Goal: Information Seeking & Learning: Compare options

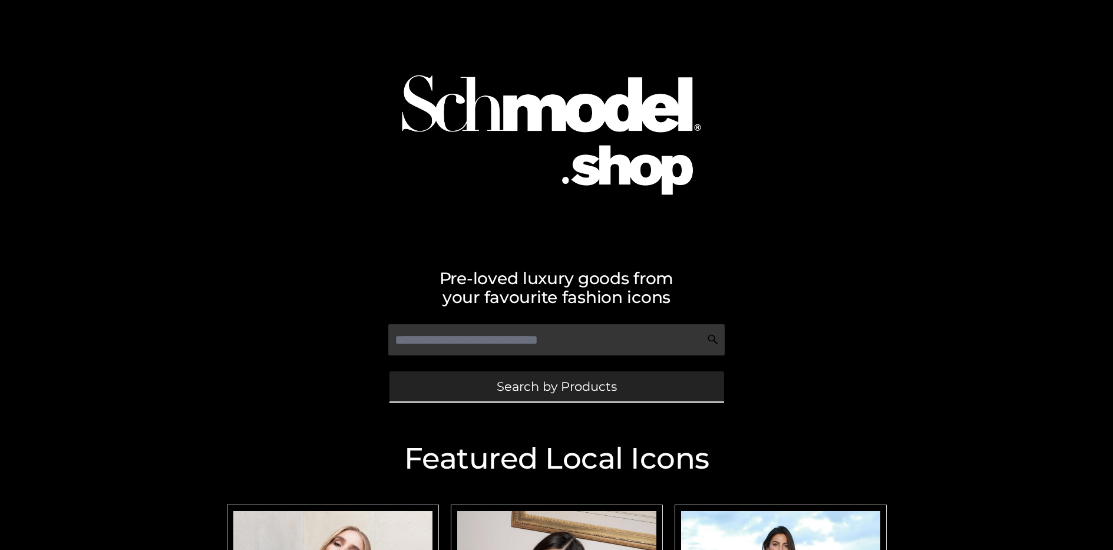
click at [556, 386] on span "Search by Products" at bounding box center [557, 386] width 120 height 12
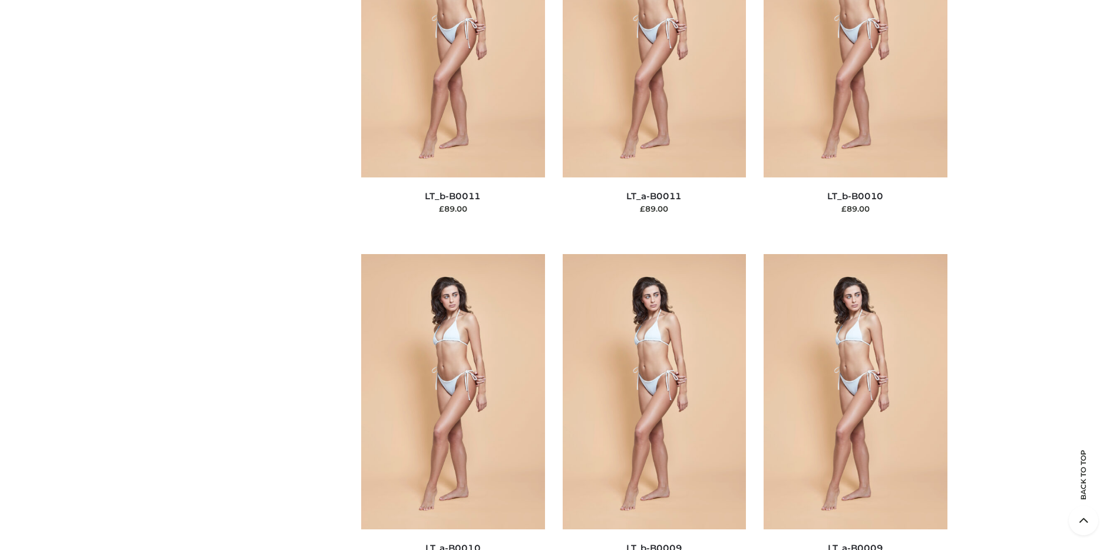
scroll to position [178, 0]
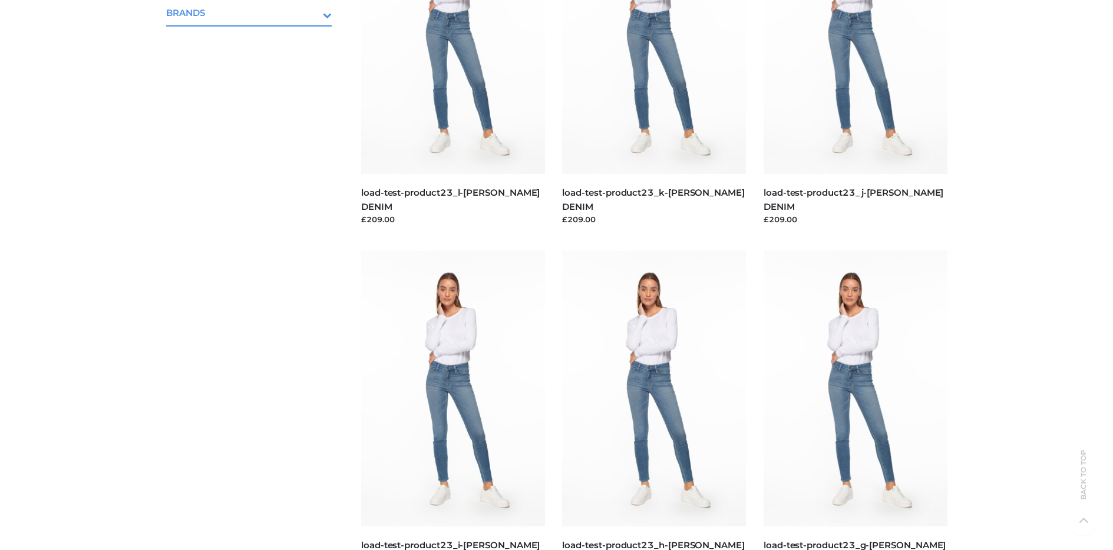
click at [311, 12] on icon "Toggle Submenu" at bounding box center [266, 15] width 132 height 14
click at [255, 63] on span "PARKERSMITH" at bounding box center [255, 64] width 154 height 14
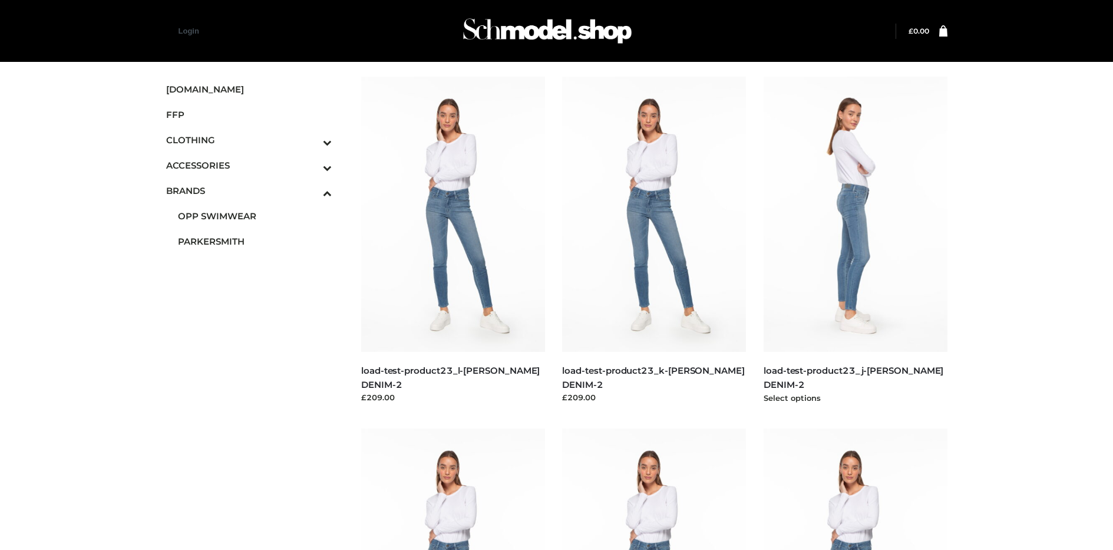
click at [855, 240] on img at bounding box center [856, 214] width 184 height 275
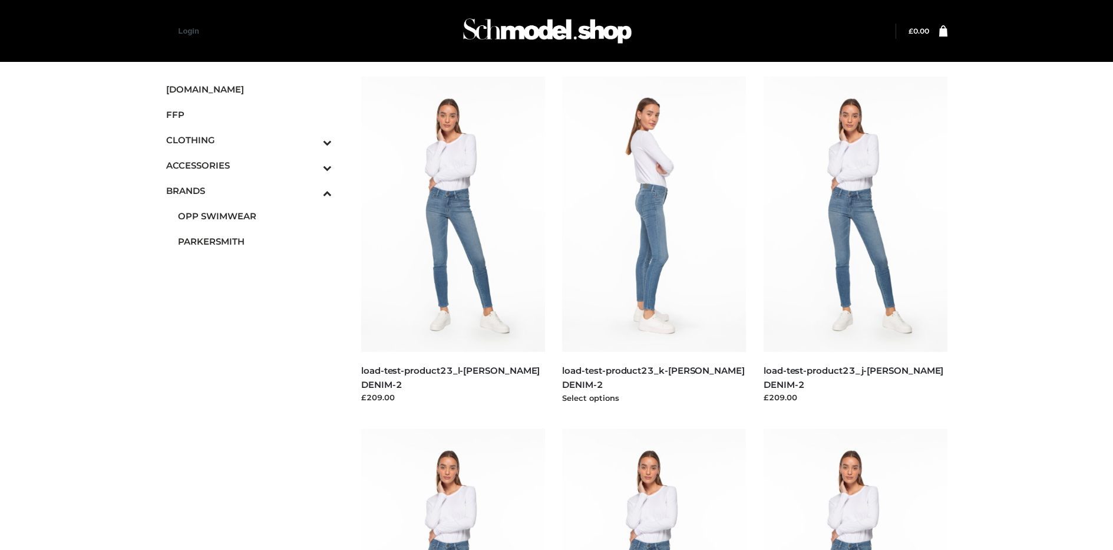
click at [654, 240] on img at bounding box center [654, 214] width 184 height 275
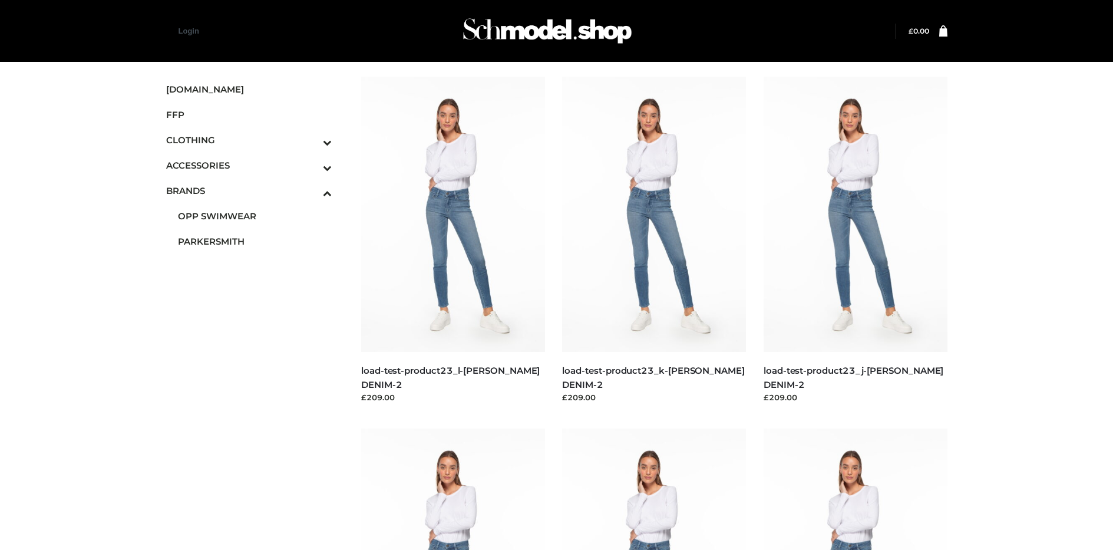
scroll to position [559, 0]
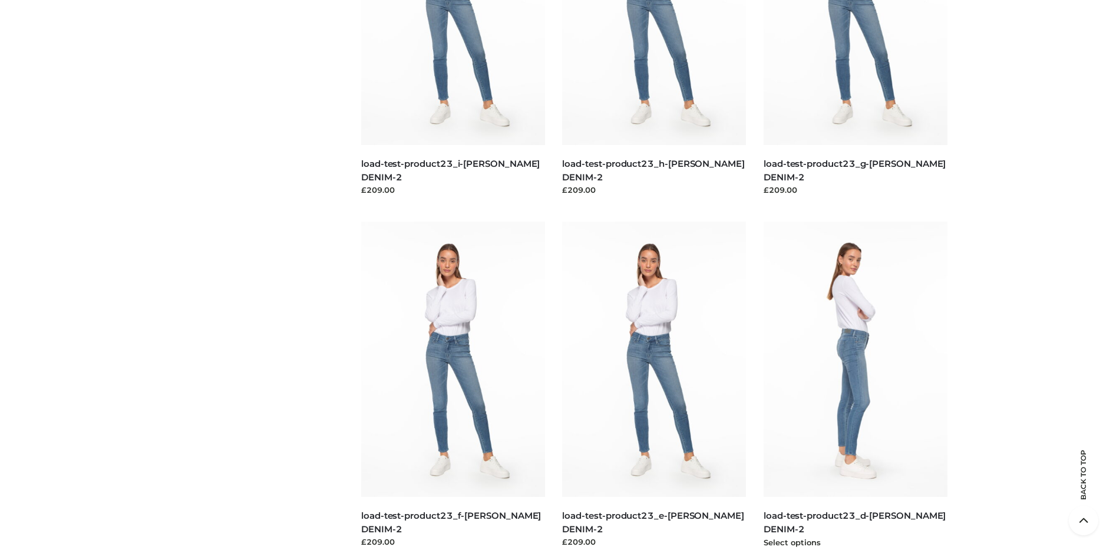
click at [855, 386] on img at bounding box center [856, 359] width 184 height 275
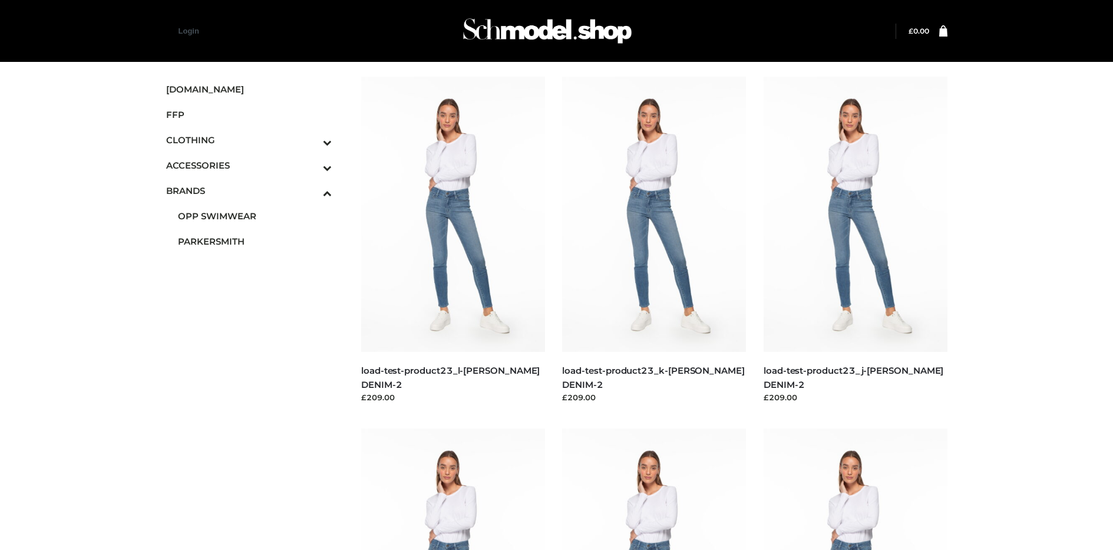
scroll to position [911, 0]
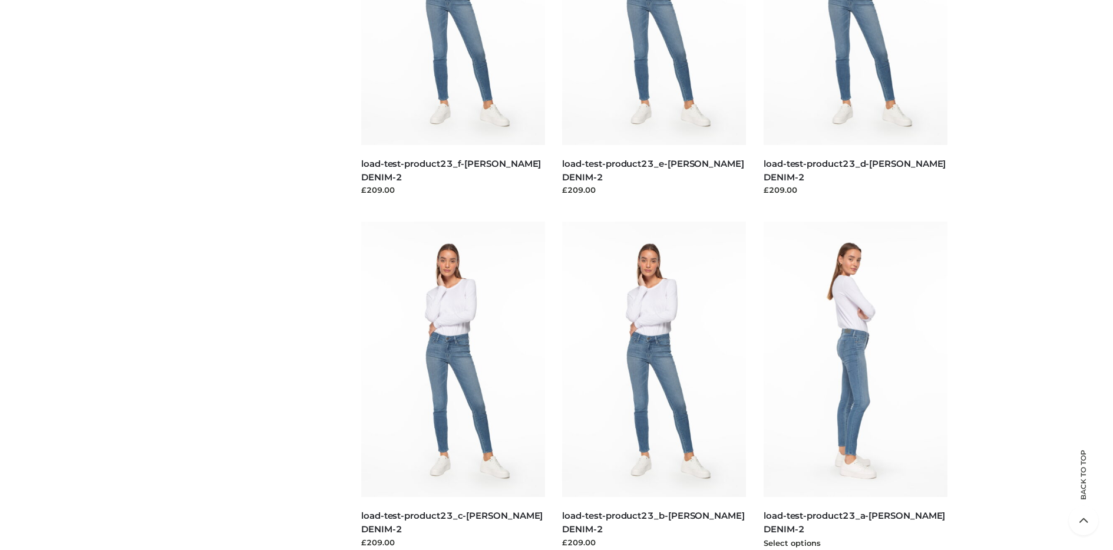
click at [855, 386] on img at bounding box center [856, 359] width 184 height 275
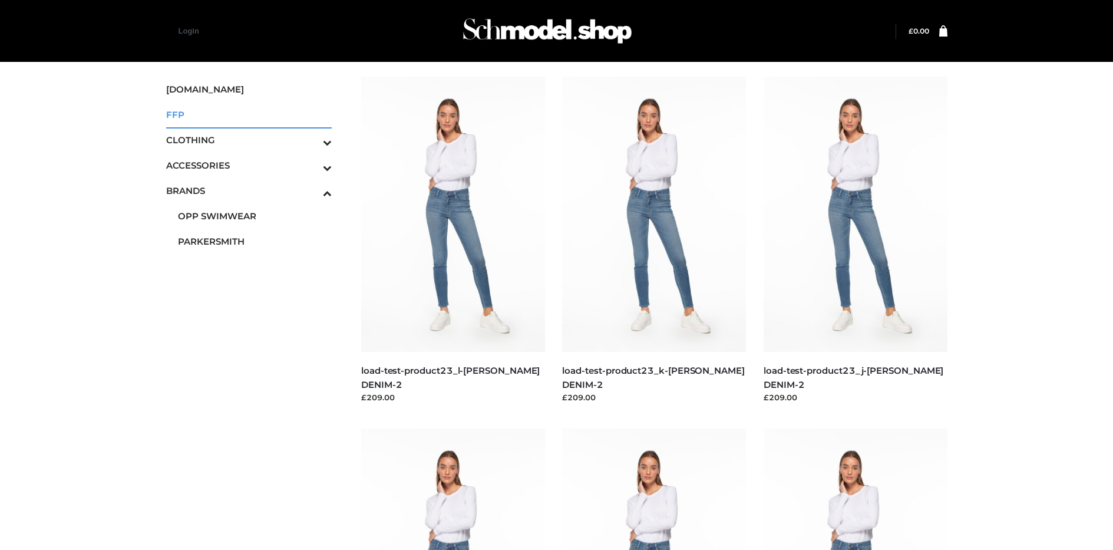
click at [249, 114] on span "FFP" at bounding box center [249, 115] width 166 height 14
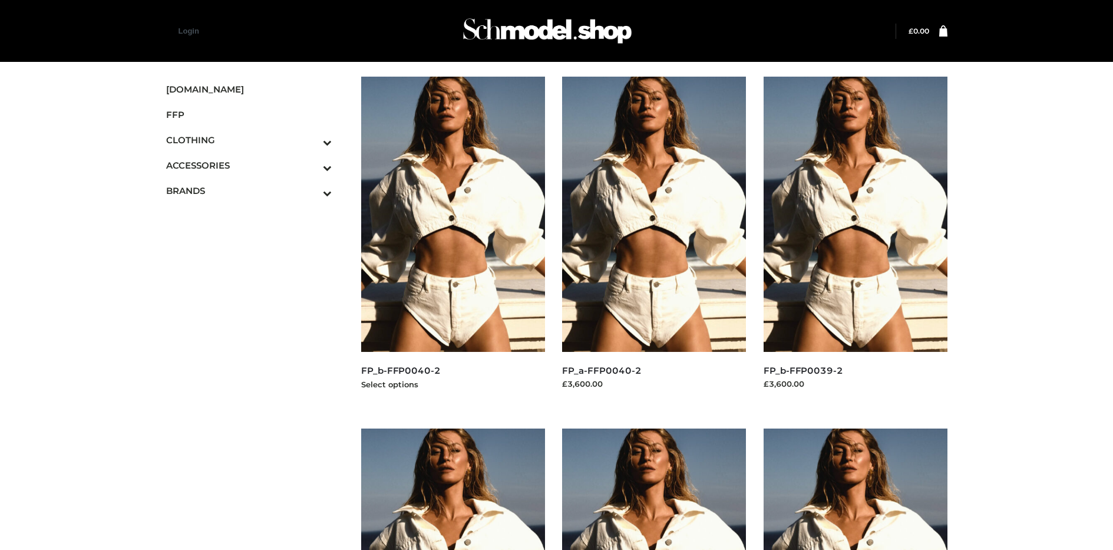
click at [453, 240] on img at bounding box center [453, 214] width 184 height 275
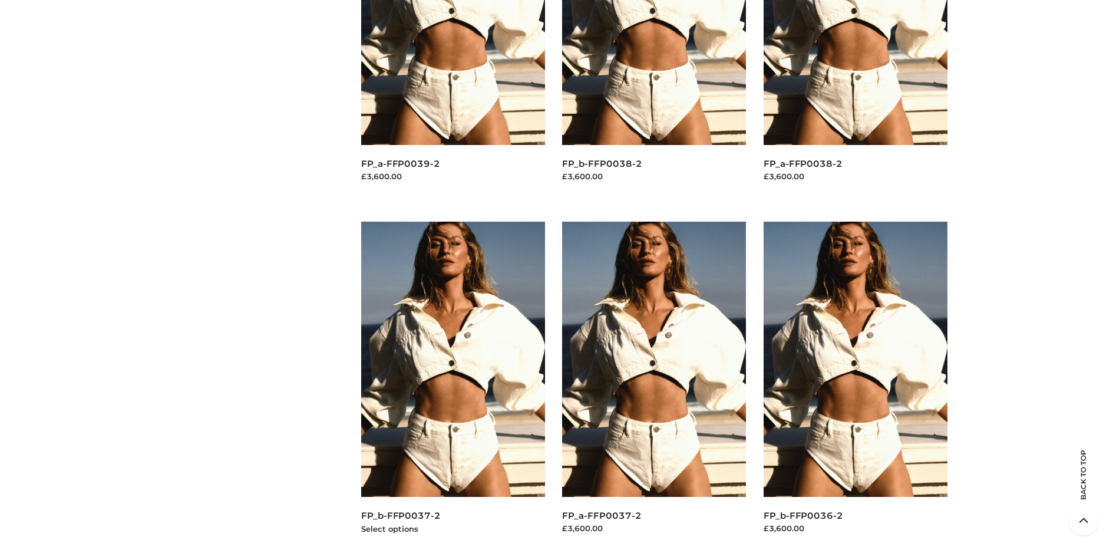
click at [453, 386] on img at bounding box center [453, 359] width 184 height 275
click at [654, 386] on img at bounding box center [654, 359] width 184 height 275
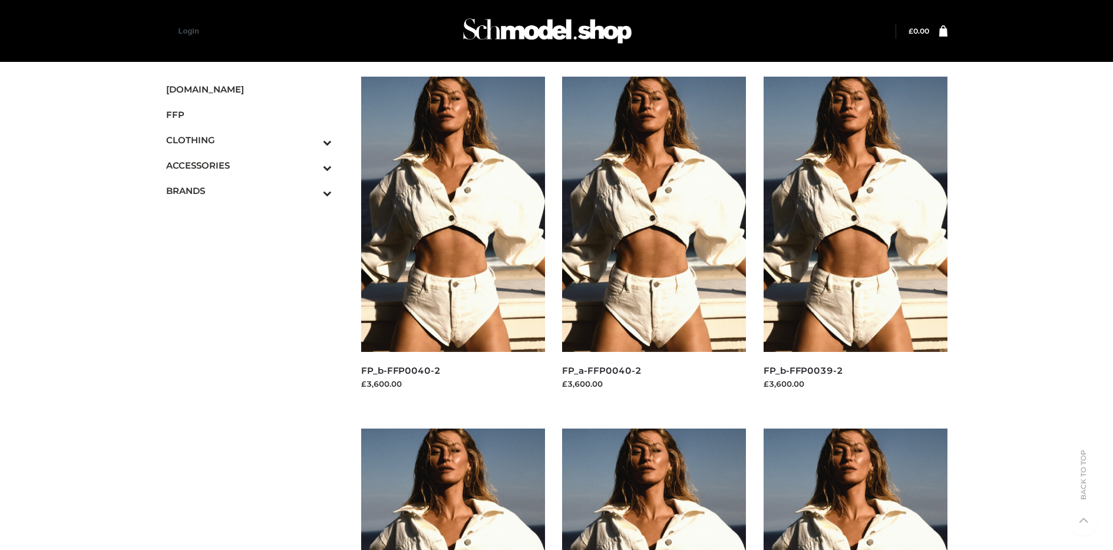
scroll to position [911, 0]
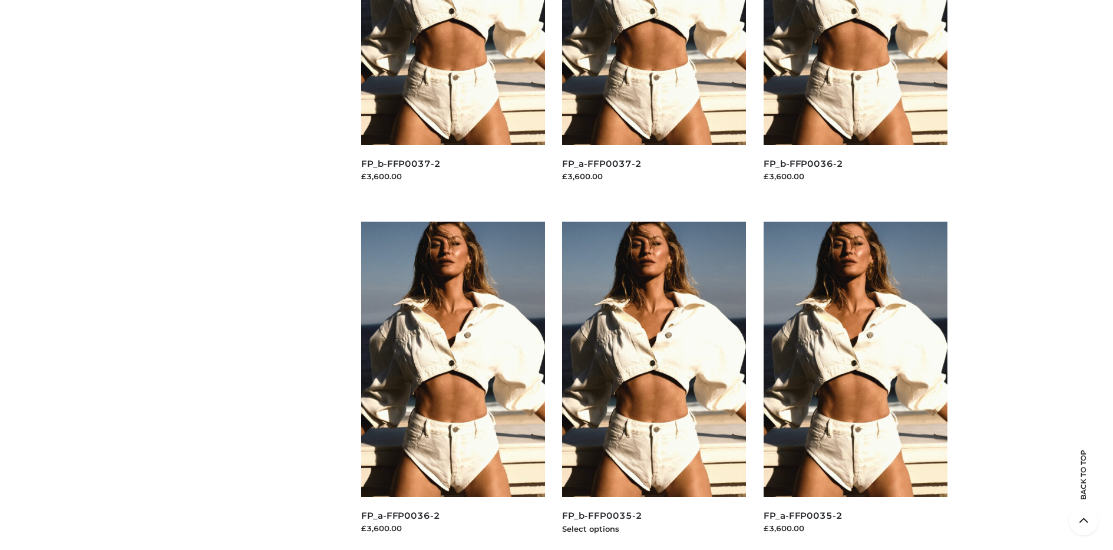
click at [654, 386] on img at bounding box center [654, 359] width 184 height 275
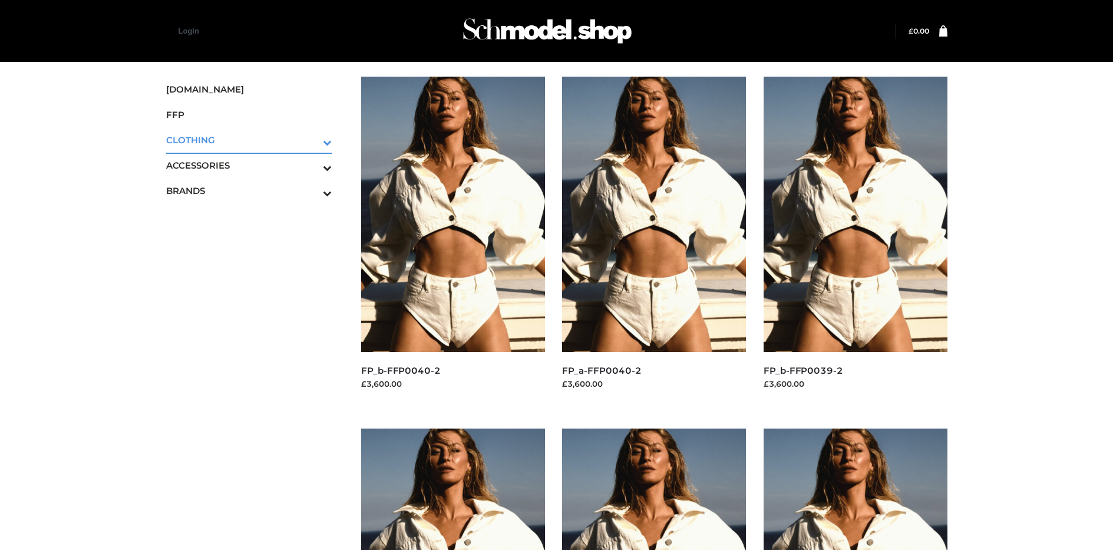
click at [311, 140] on icon "Toggle Submenu" at bounding box center [266, 143] width 132 height 14
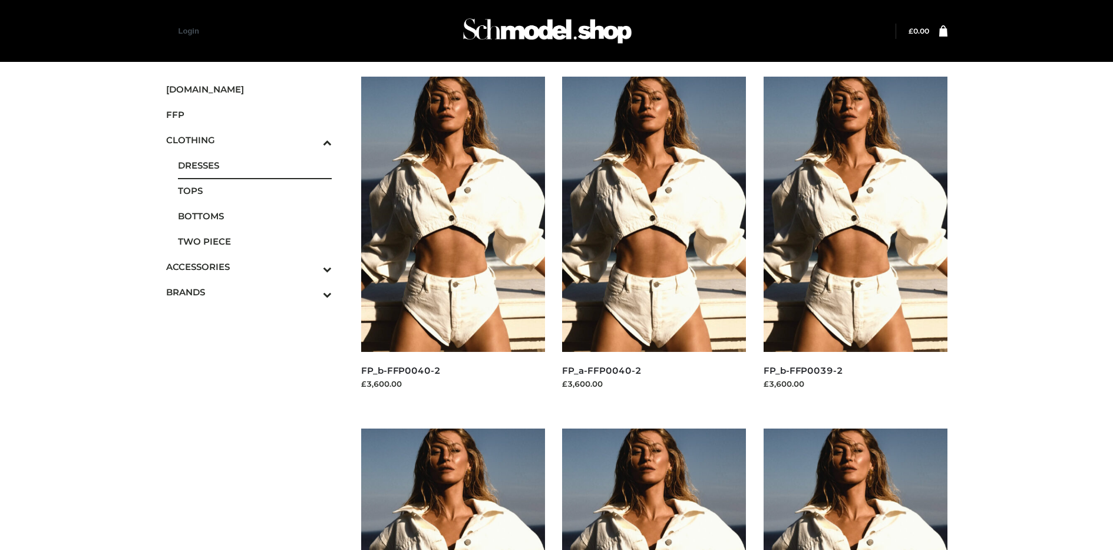
click at [255, 165] on span "DRESSES" at bounding box center [255, 166] width 154 height 14
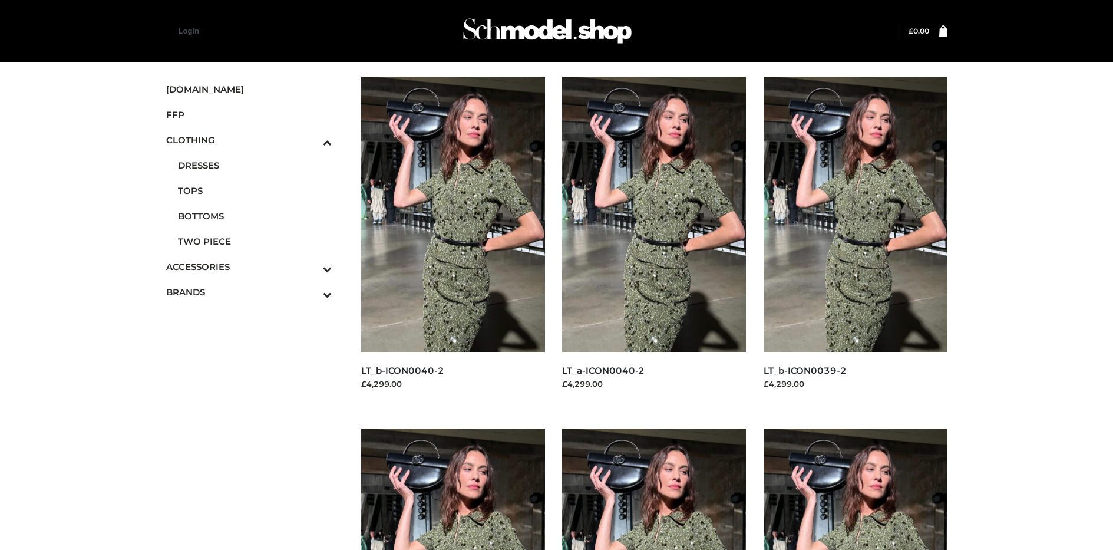
scroll to position [911, 0]
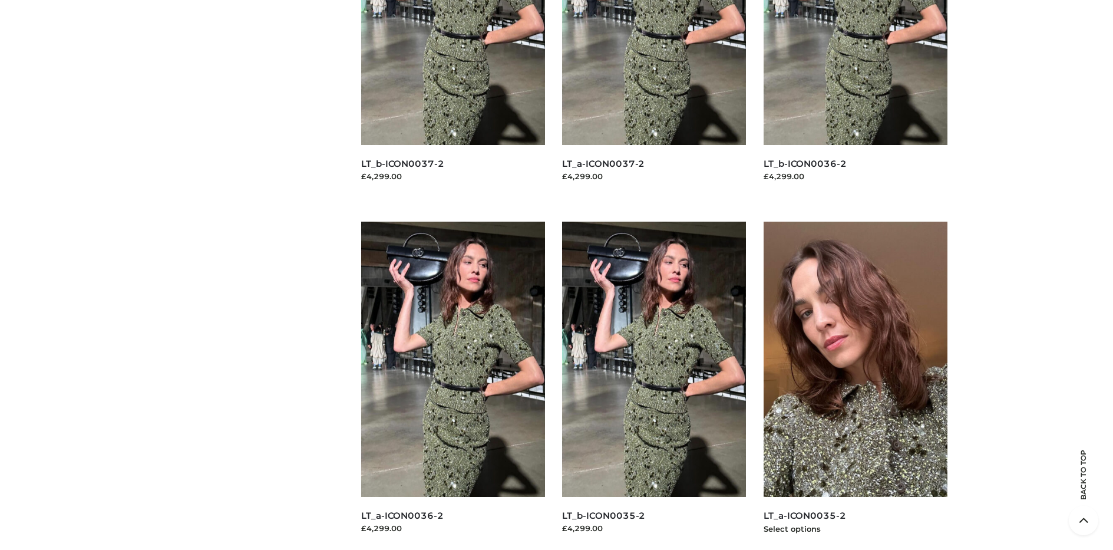
click at [855, 386] on img at bounding box center [856, 359] width 184 height 275
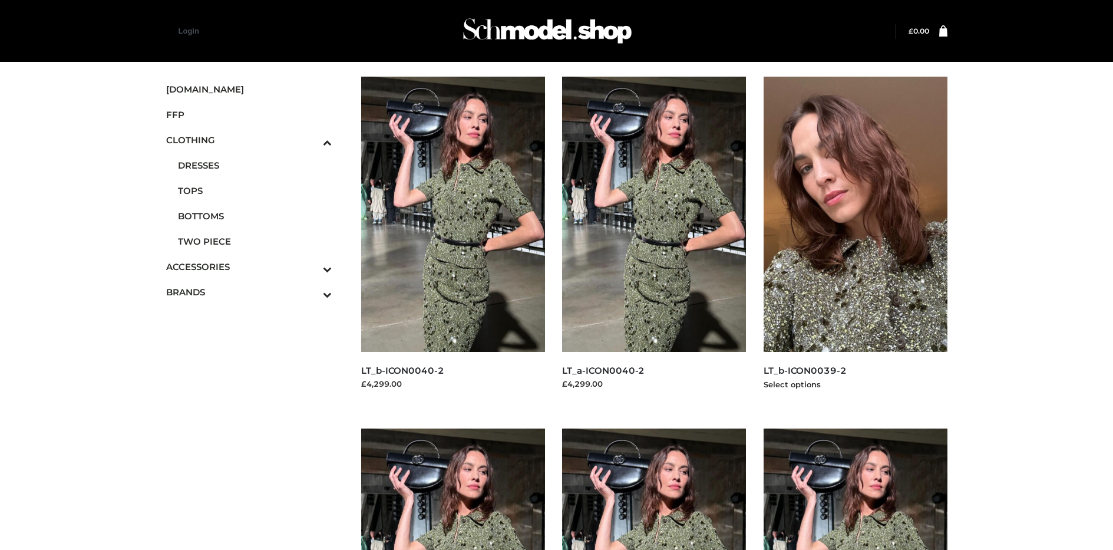
click at [855, 240] on img at bounding box center [856, 214] width 184 height 275
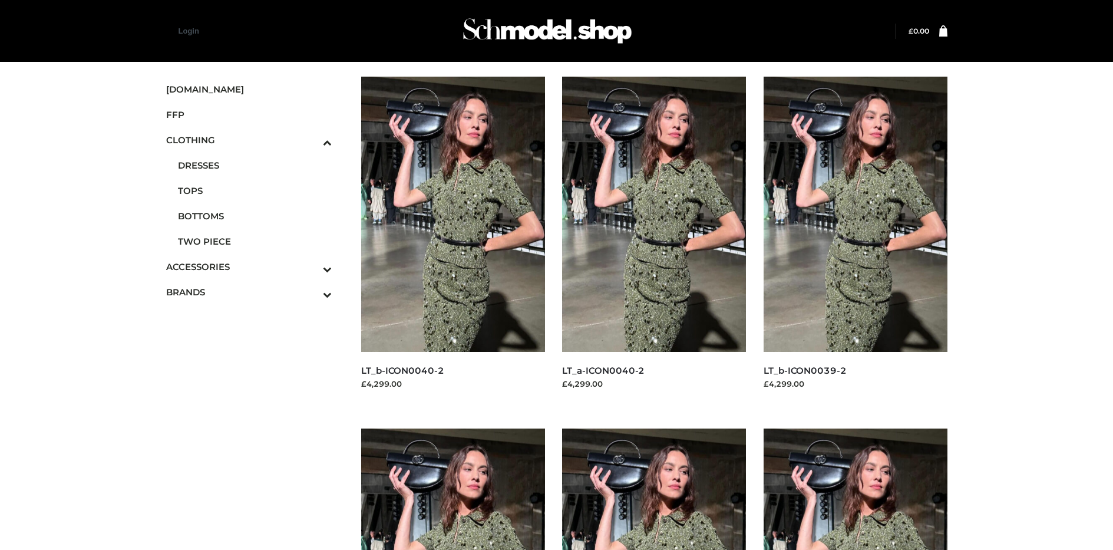
scroll to position [911, 0]
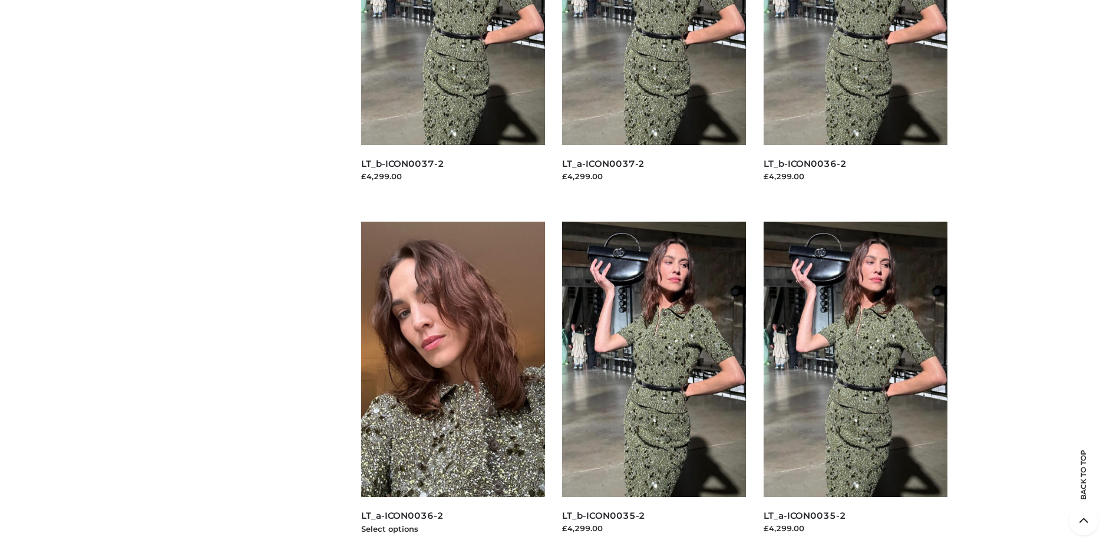
click at [453, 386] on img at bounding box center [453, 359] width 184 height 275
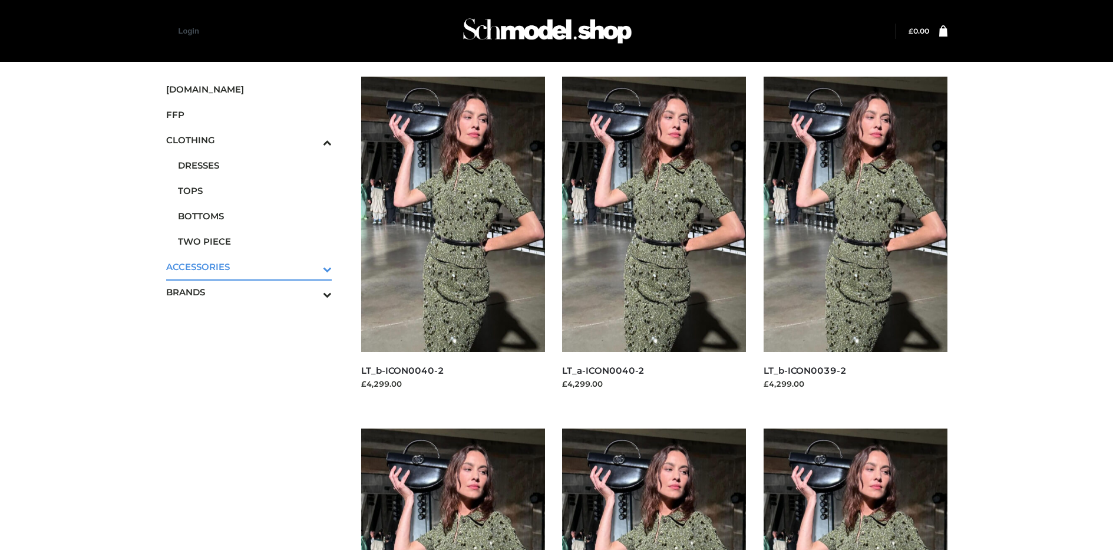
click at [311, 266] on icon "Toggle Submenu" at bounding box center [266, 269] width 132 height 14
click at [255, 190] on span "BAGS" at bounding box center [255, 191] width 154 height 14
